Goal: Task Accomplishment & Management: Use online tool/utility

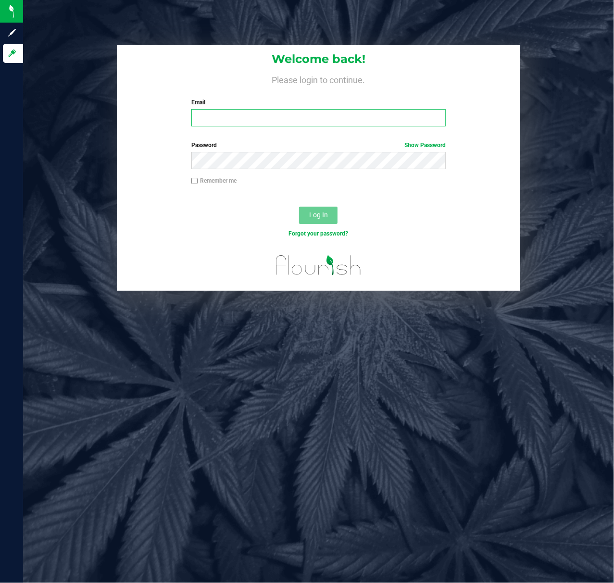
click at [246, 120] on input "Email" at bounding box center [318, 117] width 255 height 17
type input "[EMAIL_ADDRESS][DOMAIN_NAME]"
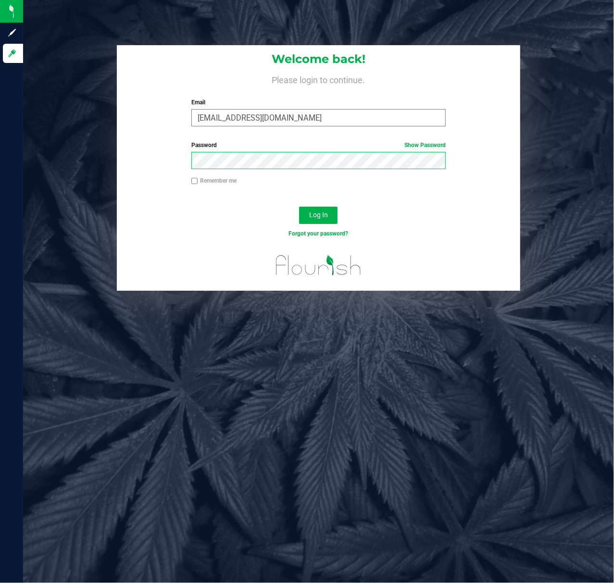
click at [299, 207] on button "Log In" at bounding box center [318, 215] width 38 height 17
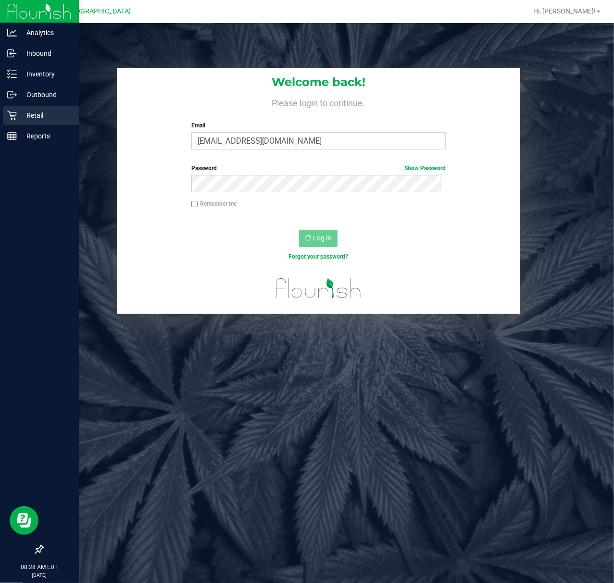
click at [27, 120] on p "Retail" at bounding box center [46, 116] width 58 height 12
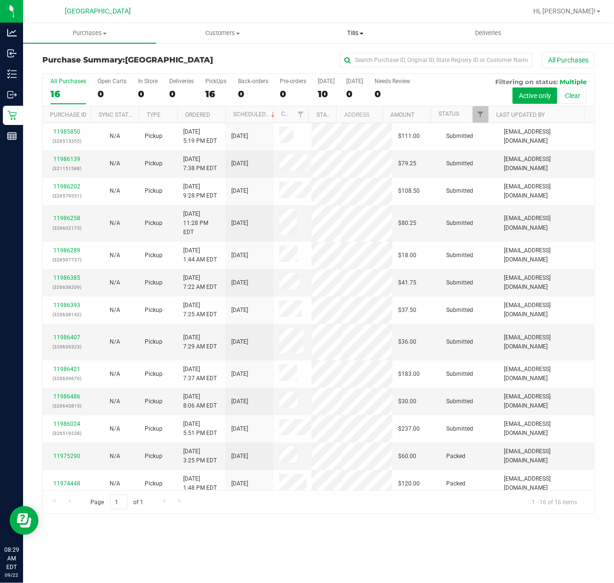
click at [347, 29] on span "Tills" at bounding box center [355, 33] width 132 height 9
click at [339, 52] on li "Manage tills" at bounding box center [355, 58] width 133 height 12
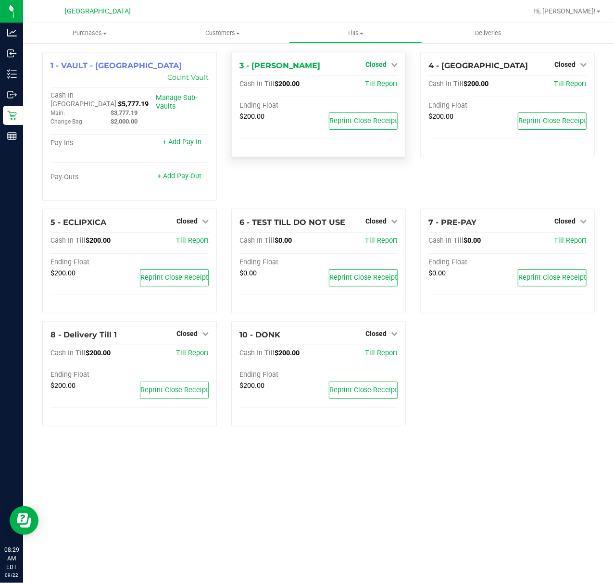
click at [386, 64] on span "Closed" at bounding box center [375, 65] width 21 height 8
click at [379, 86] on link "Open Till" at bounding box center [375, 85] width 25 height 8
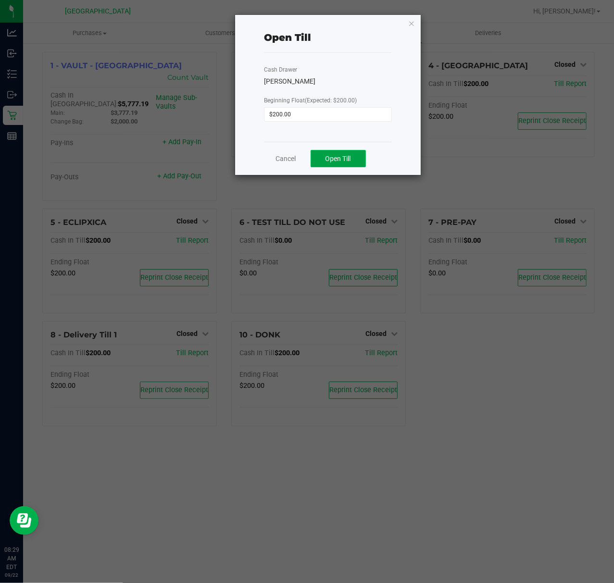
click at [332, 164] on button "Open Till" at bounding box center [338, 158] width 55 height 17
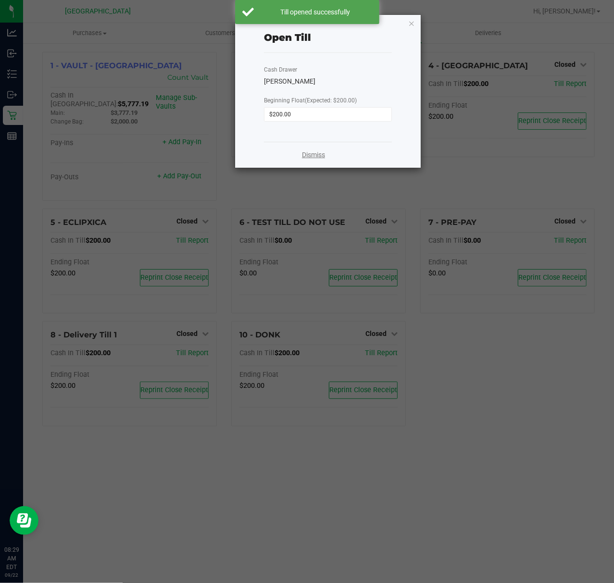
click at [315, 158] on link "Dismiss" at bounding box center [313, 155] width 23 height 10
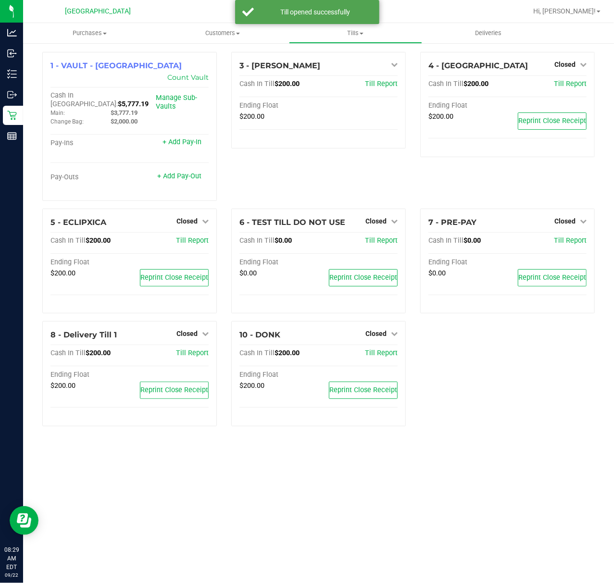
click at [563, 200] on div "4 - ECUADOR Closed Open Till Cash In Till $200.00 Till Report Ending Float $200…" at bounding box center [507, 130] width 189 height 157
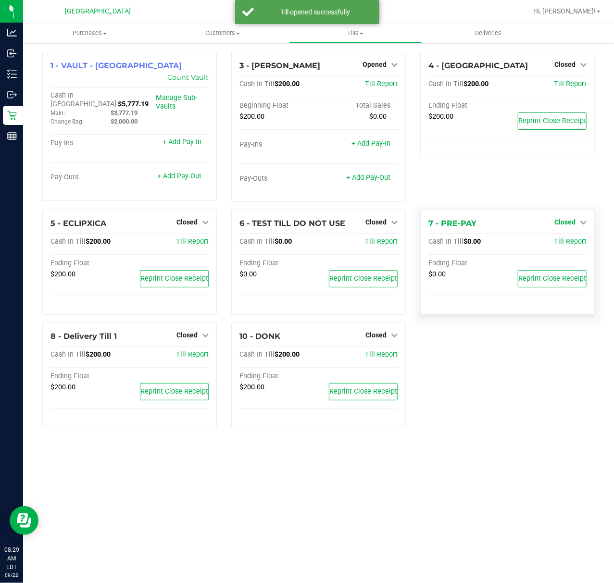
click at [568, 222] on span "Closed" at bounding box center [564, 222] width 21 height 8
click at [565, 245] on link "Open Till" at bounding box center [564, 242] width 25 height 8
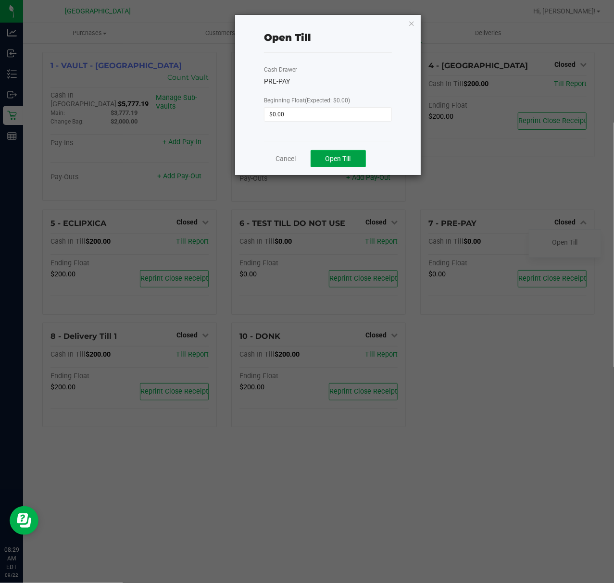
click at [340, 160] on span "Open Till" at bounding box center [337, 159] width 25 height 8
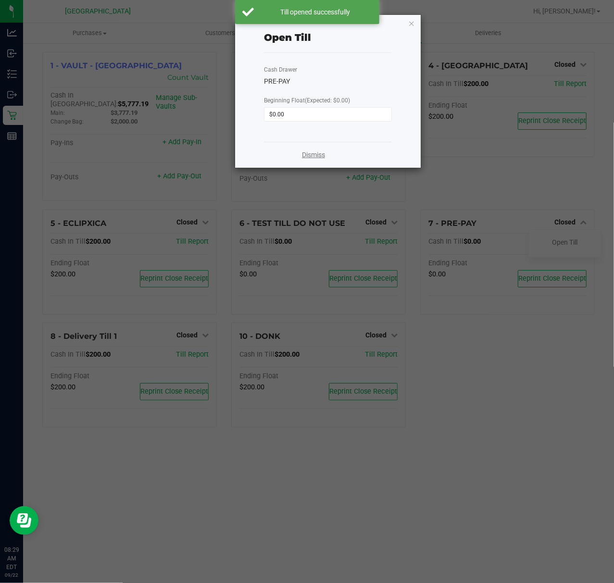
click at [316, 154] on link "Dismiss" at bounding box center [313, 155] width 23 height 10
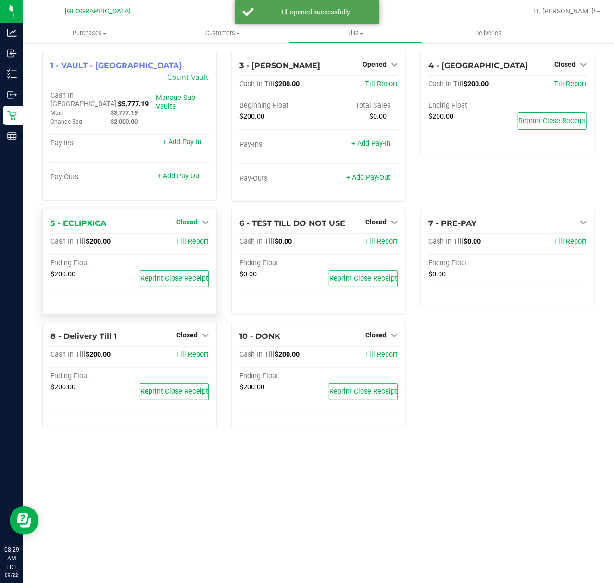
click at [199, 224] on link "Closed" at bounding box center [192, 222] width 32 height 8
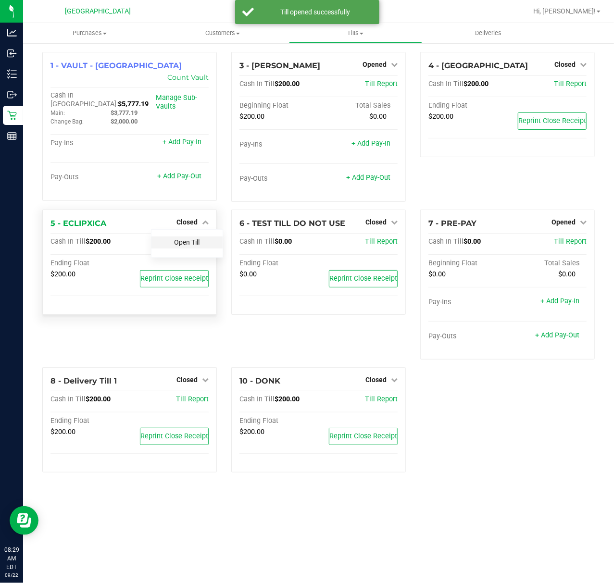
click at [197, 243] on link "Open Till" at bounding box center [186, 242] width 25 height 8
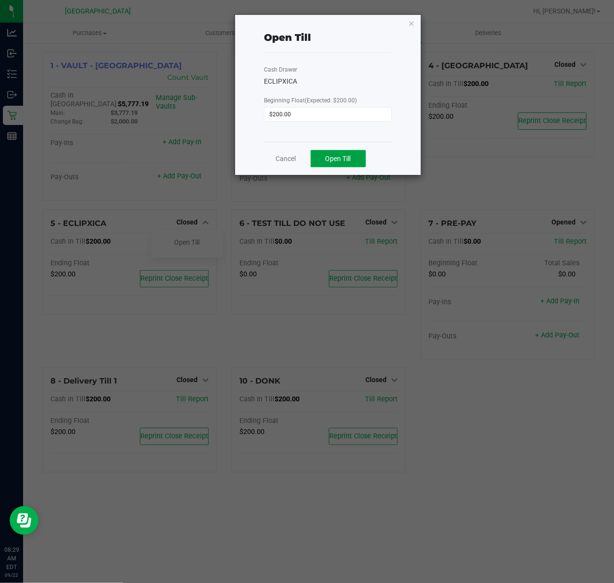
click at [339, 159] on span "Open Till" at bounding box center [337, 159] width 25 height 8
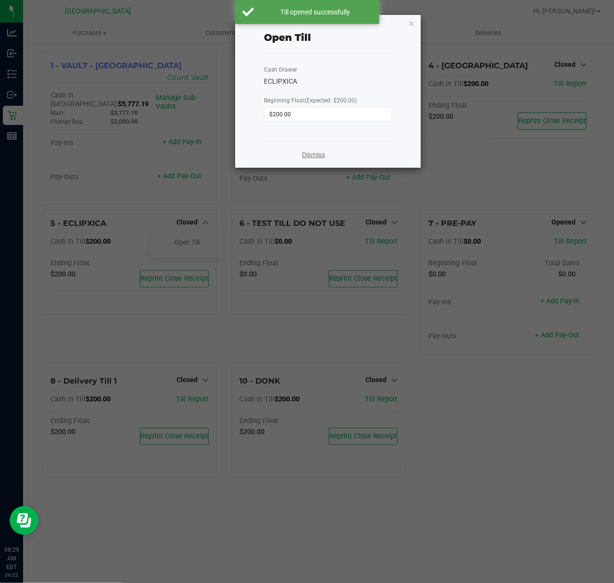
click at [311, 156] on link "Dismiss" at bounding box center [313, 155] width 23 height 10
